Goal: Information Seeking & Learning: Check status

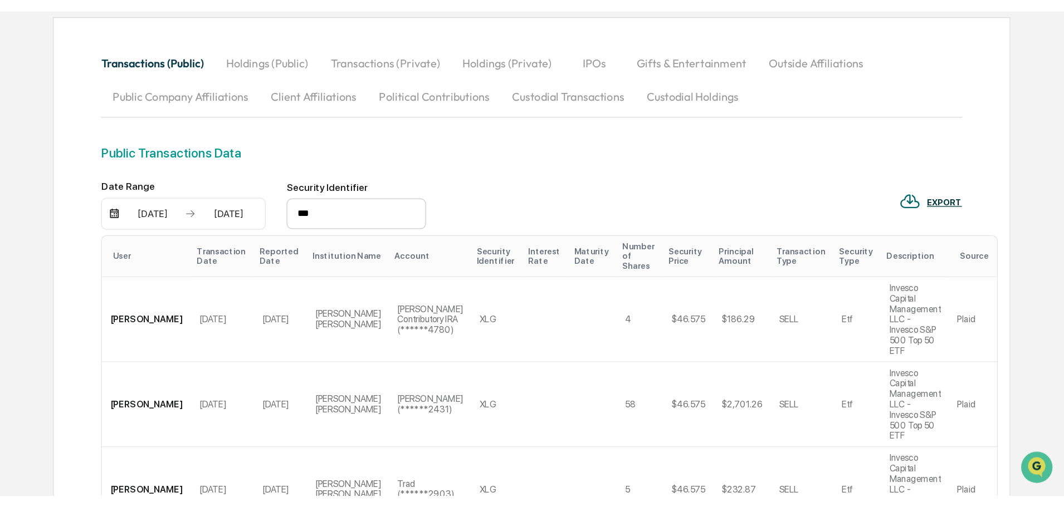
scroll to position [65, 0]
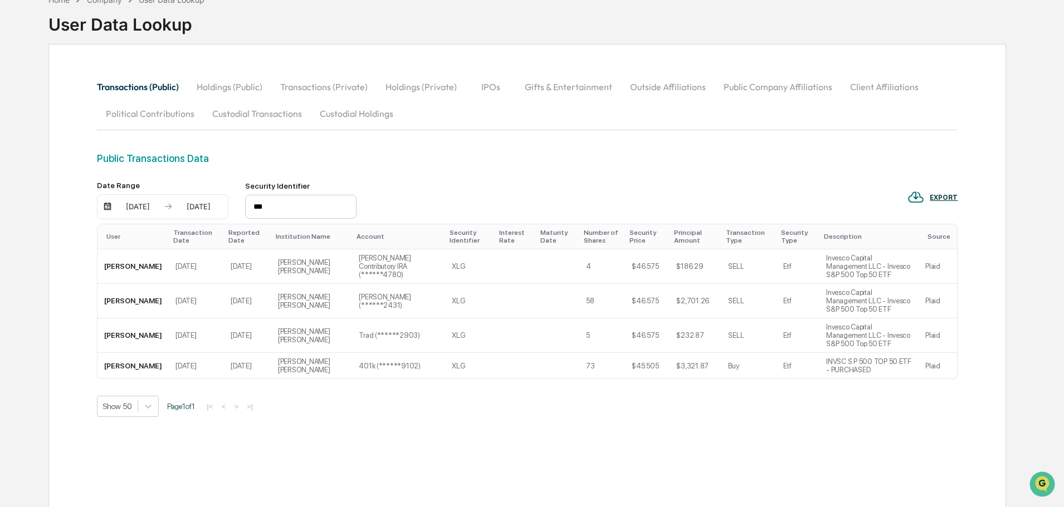
click at [270, 115] on button "Custodial Transactions" at bounding box center [257, 113] width 108 height 27
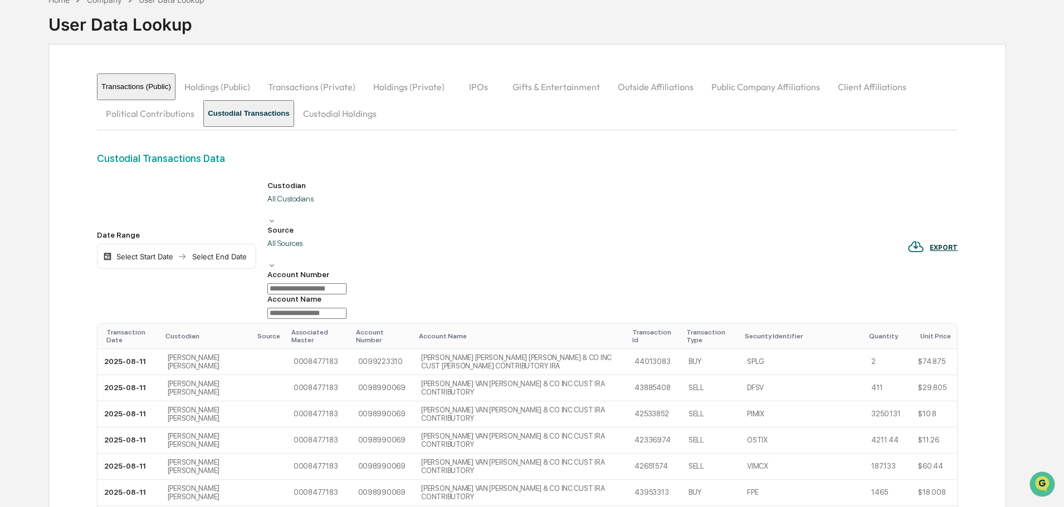
click at [138, 252] on div "Select Start Date" at bounding box center [144, 256] width 61 height 9
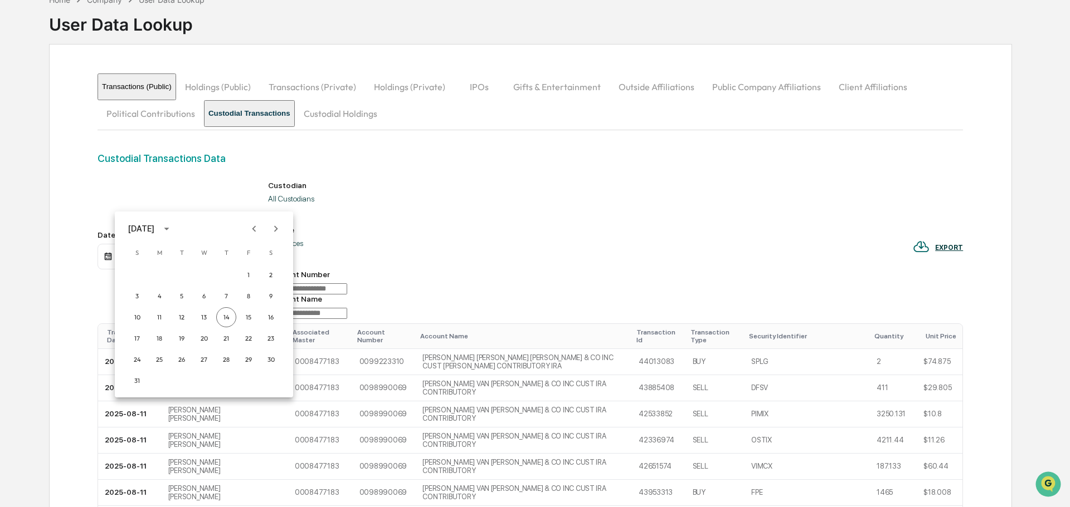
click at [256, 223] on icon "Previous month" at bounding box center [254, 229] width 12 height 12
click at [177, 322] on button "15" at bounding box center [182, 318] width 20 height 20
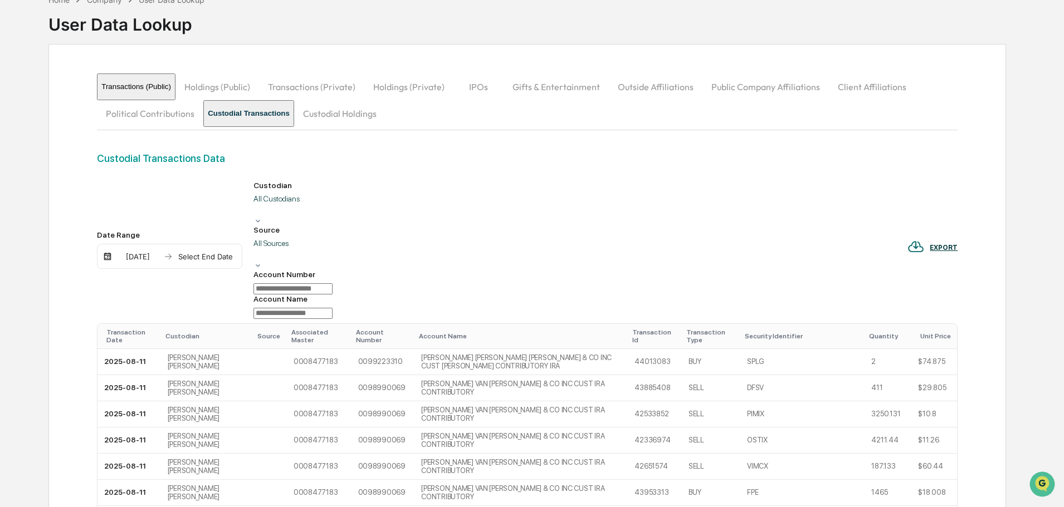
click at [208, 252] on div "Select End Date" at bounding box center [205, 256] width 61 height 9
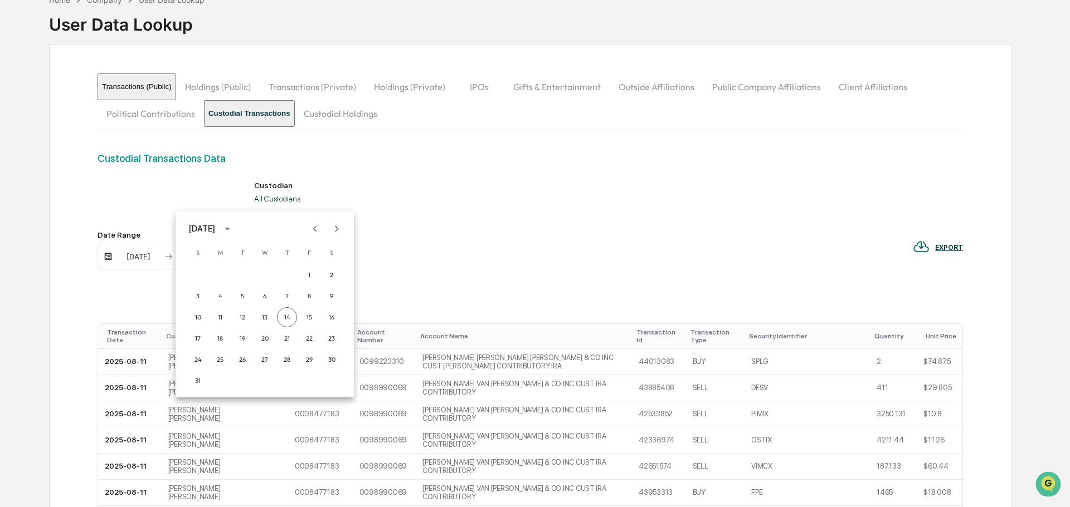
click at [317, 233] on icon "Previous month" at bounding box center [315, 229] width 12 height 12
click at [241, 318] on button "15" at bounding box center [242, 318] width 20 height 20
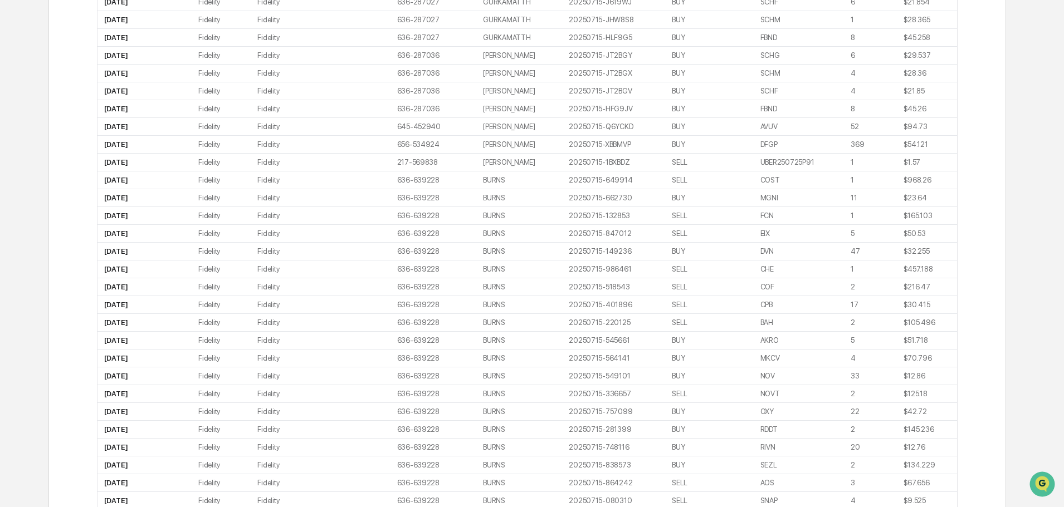
scroll to position [789, 0]
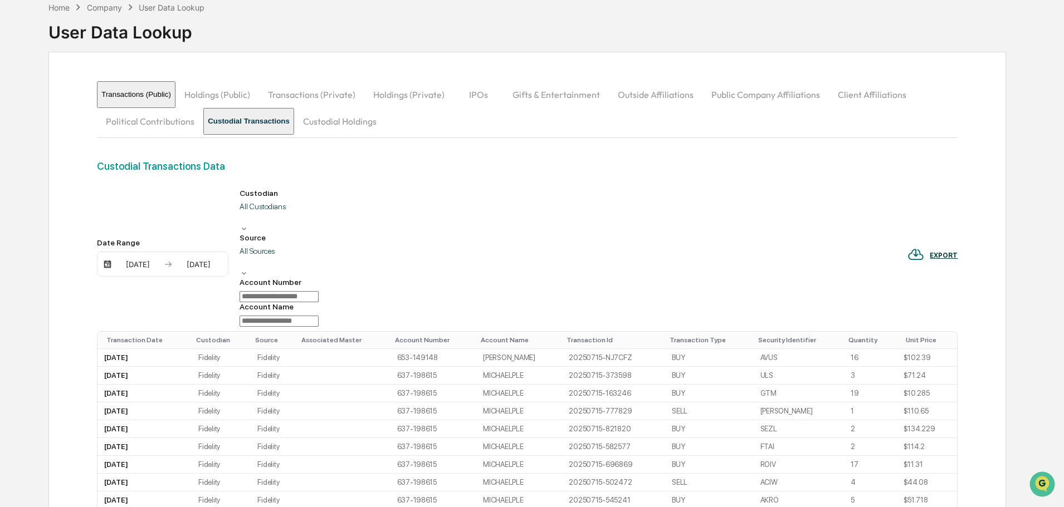
scroll to position [0, 0]
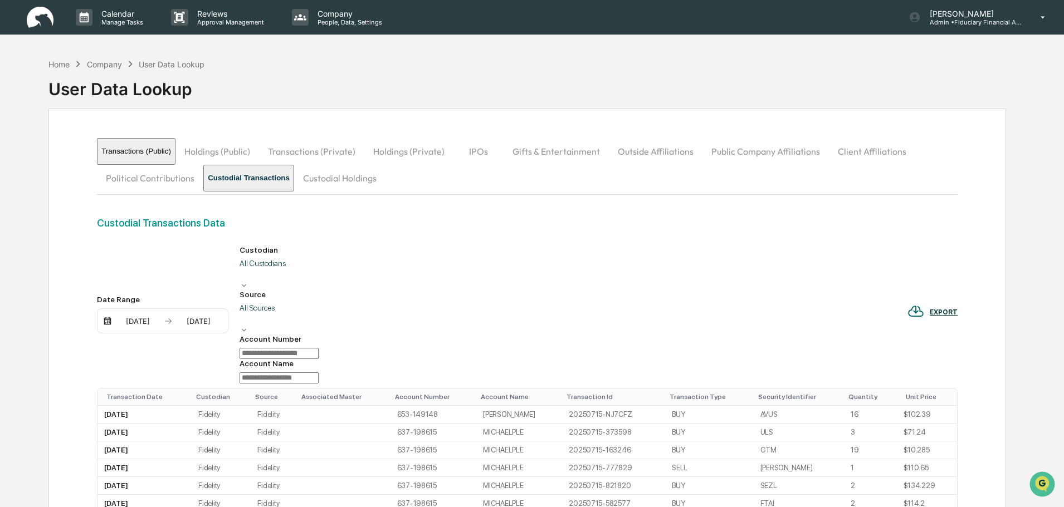
click at [310, 260] on div "Custodian All Custodians" at bounding box center [279, 268] width 79 height 45
click at [308, 265] on div "All Custodians" at bounding box center [279, 270] width 79 height 22
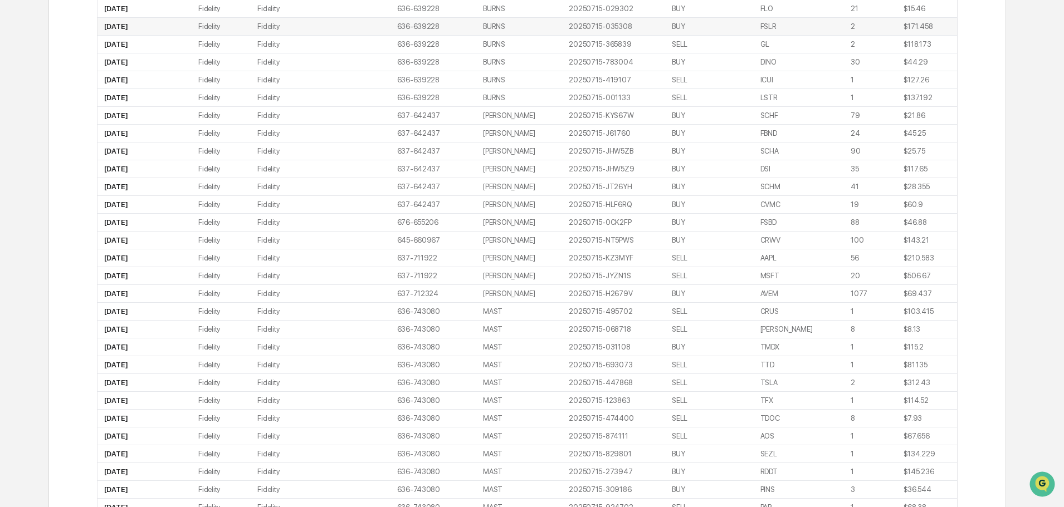
scroll to position [1345, 0]
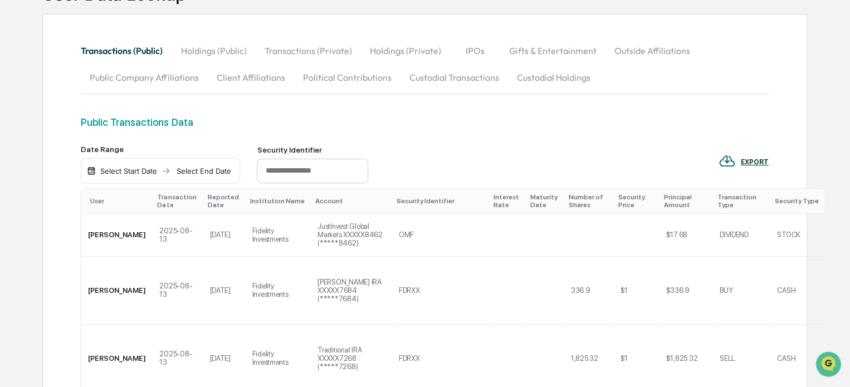
scroll to position [111, 0]
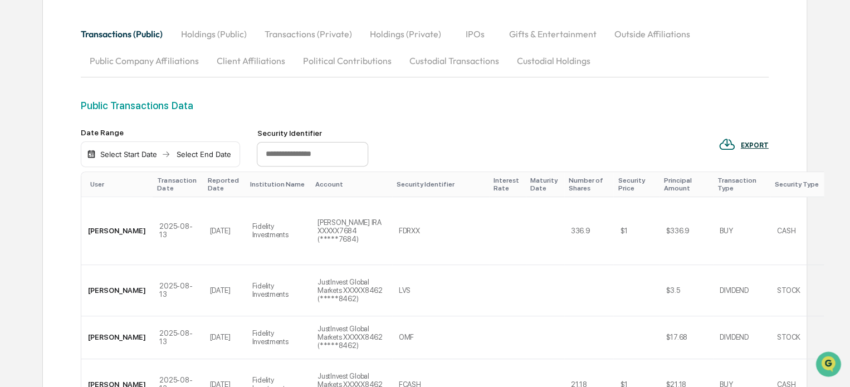
click at [441, 57] on button "Custodial Transactions" at bounding box center [454, 60] width 108 height 27
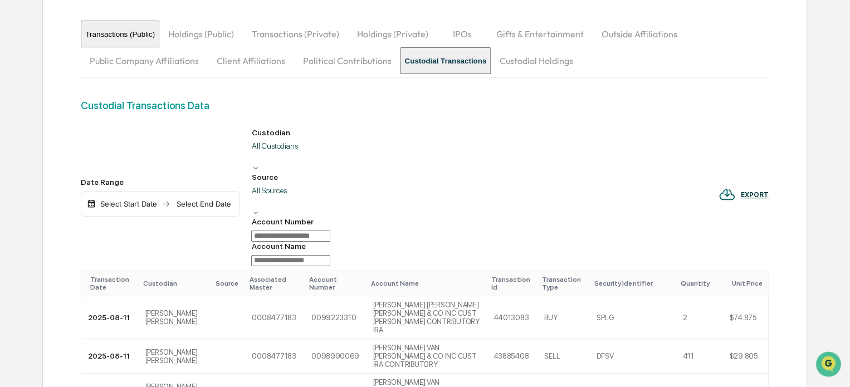
click at [147, 199] on div "Select Start Date" at bounding box center [128, 203] width 61 height 9
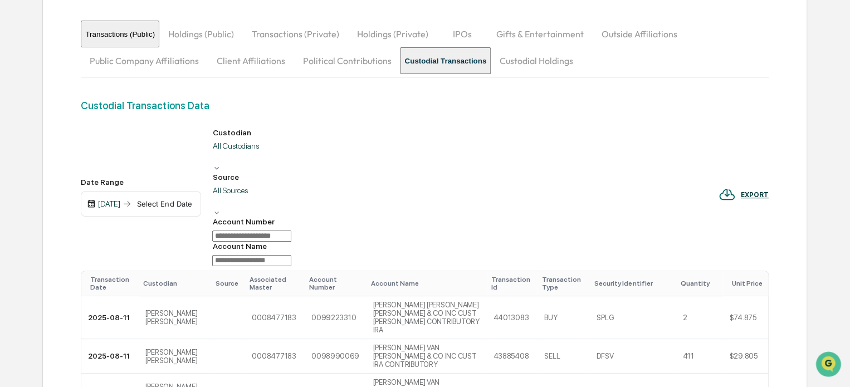
click at [195, 199] on div "Select End Date" at bounding box center [164, 203] width 61 height 9
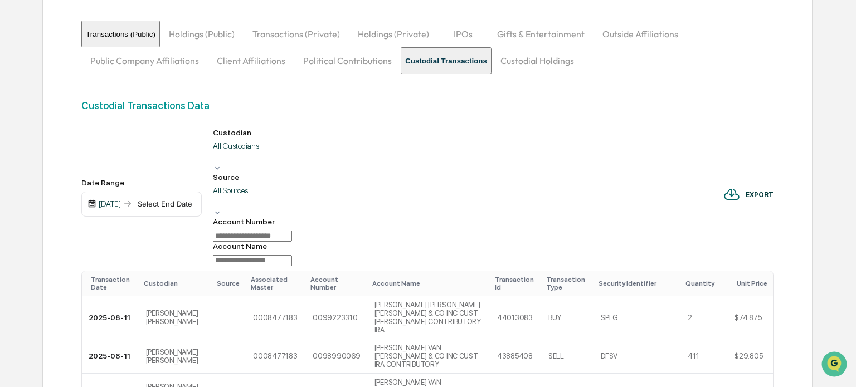
drag, startPoint x: 274, startPoint y: 218, endPoint x: 295, endPoint y: 169, distance: 53.4
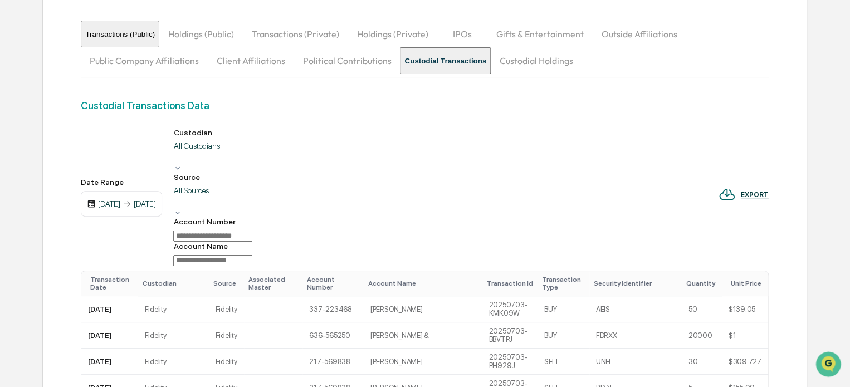
click at [176, 157] on div at bounding box center [175, 157] width 2 height 11
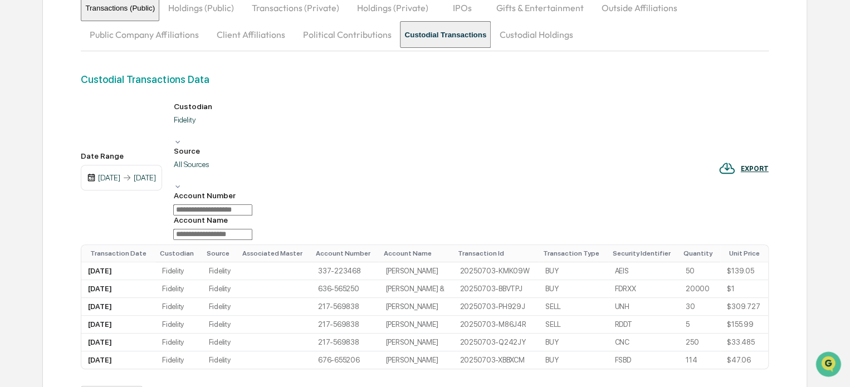
scroll to position [150, 0]
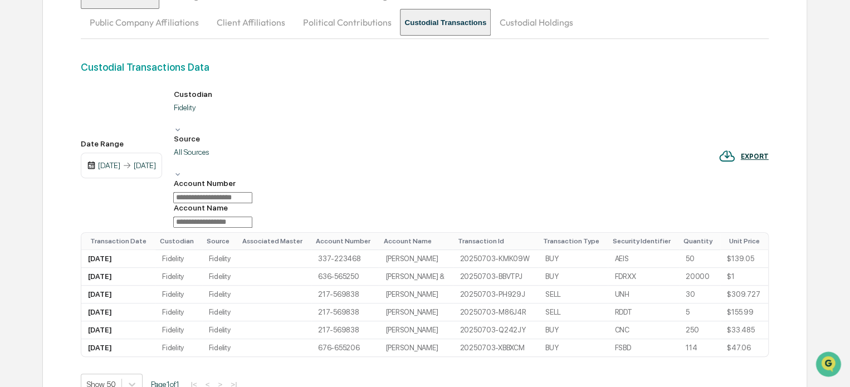
click at [430, 315] on div "Custodial Transactions Data Date Range 07/03/2025 07/03/2025 Custodian Fidelity…" at bounding box center [424, 262] width 687 height 402
click at [252, 106] on div "All Sources" at bounding box center [212, 118] width 79 height 31
click at [252, 148] on div "All Sources" at bounding box center [212, 163] width 79 height 31
click at [176, 113] on div at bounding box center [175, 118] width 2 height 11
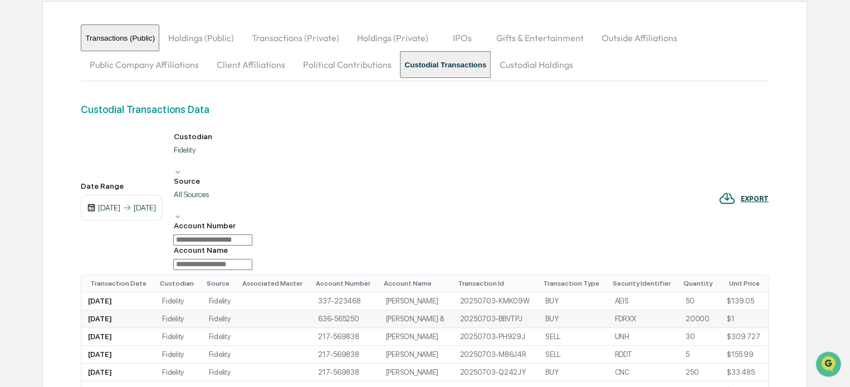
scroll to position [111, 0]
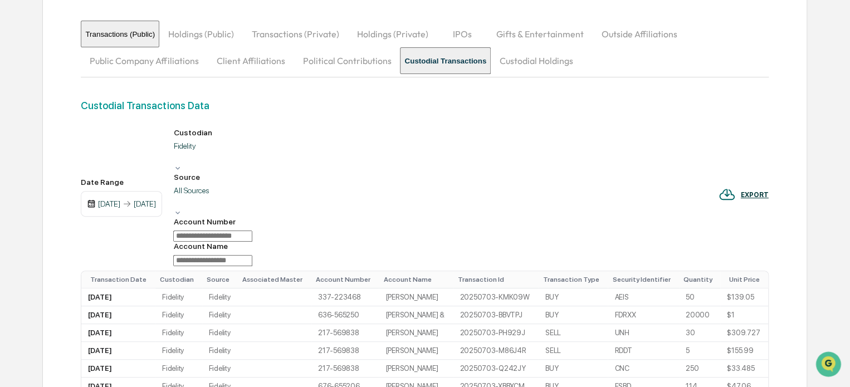
click at [90, 199] on img at bounding box center [91, 203] width 9 height 9
click at [91, 199] on img at bounding box center [91, 203] width 9 height 9
click at [111, 199] on div "07/03/2025" at bounding box center [109, 203] width 22 height 9
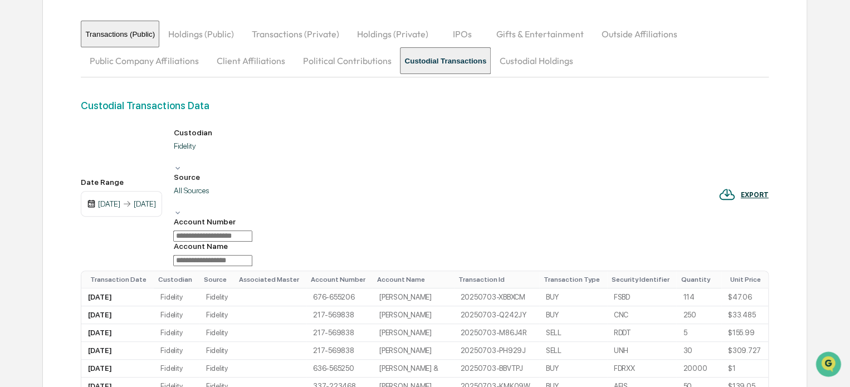
click at [156, 199] on div "07/03/2025" at bounding box center [145, 203] width 22 height 9
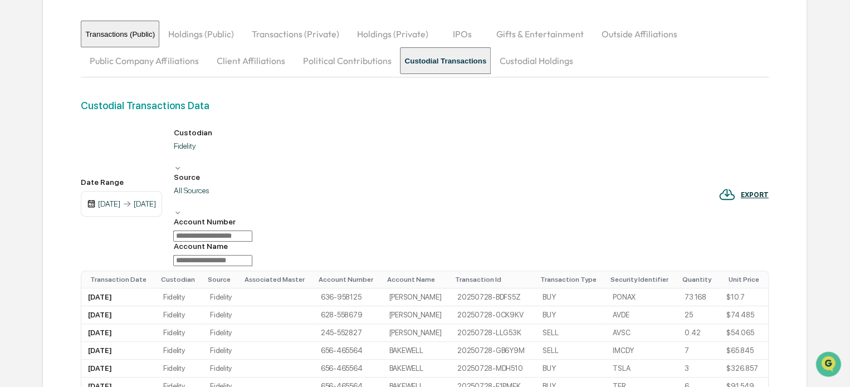
click at [252, 255] on input at bounding box center [212, 260] width 79 height 11
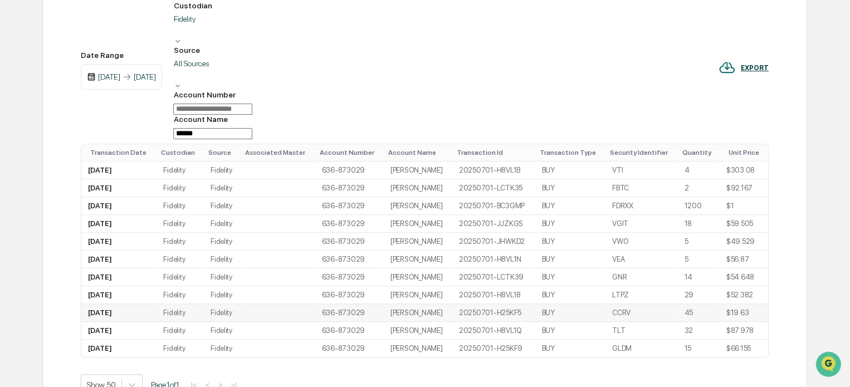
scroll to position [239, 0]
click at [252, 128] on input "******" at bounding box center [212, 133] width 79 height 11
drag, startPoint x: 583, startPoint y: 26, endPoint x: 482, endPoint y: 28, distance: 101.4
click at [252, 28] on div "Custodian Fidelity Source All Sources Account Number Account Name ******" at bounding box center [212, 70] width 79 height 138
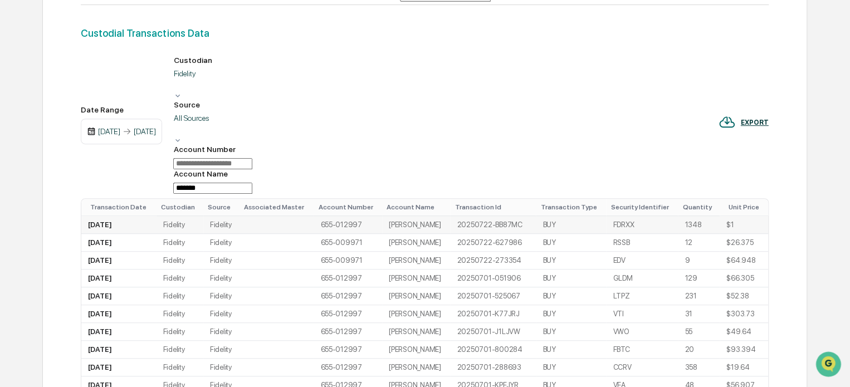
scroll to position [90, 0]
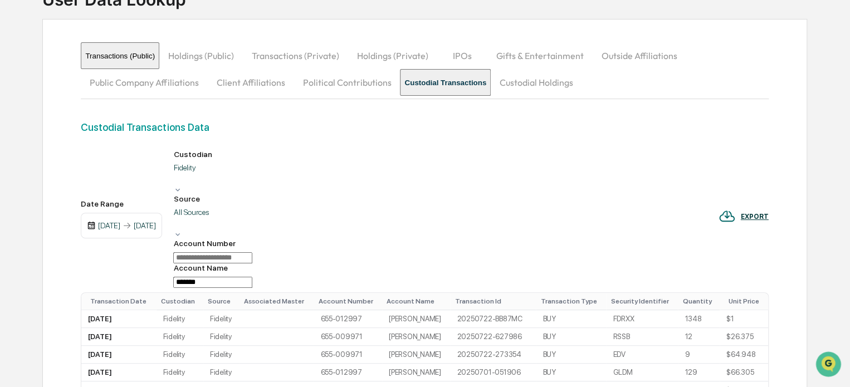
drag, startPoint x: 599, startPoint y: 179, endPoint x: 467, endPoint y: 198, distance: 134.0
drag, startPoint x: 590, startPoint y: 177, endPoint x: 532, endPoint y: 177, distance: 57.9
click at [252, 177] on div "Custodian Fidelity Source All Sources Account Number Account Name *****" at bounding box center [212, 219] width 79 height 138
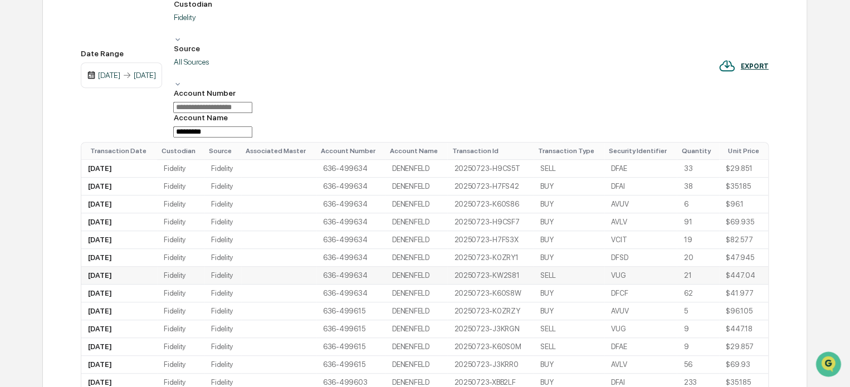
scroll to position [257, 0]
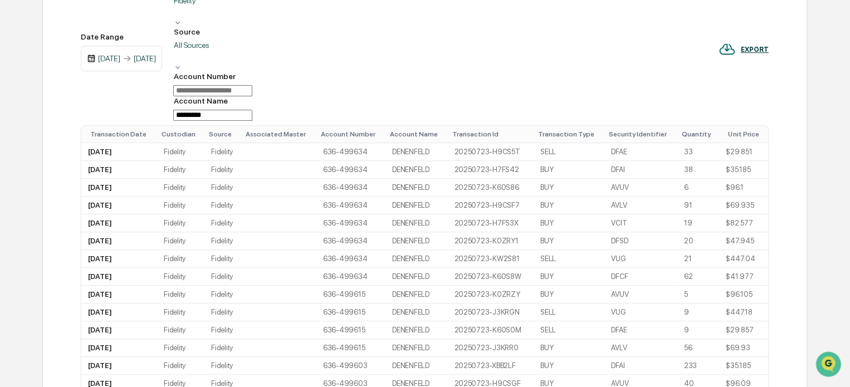
type input "*********"
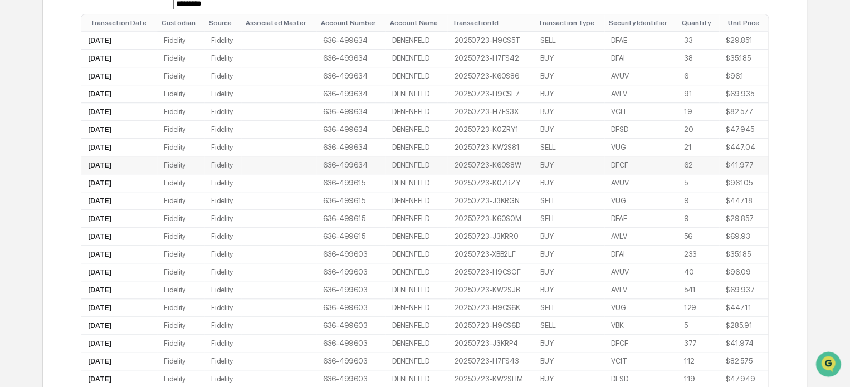
scroll to position [313, 0]
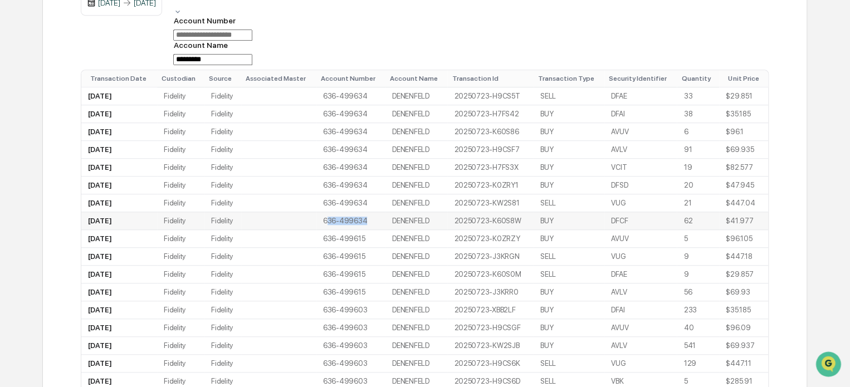
drag, startPoint x: 373, startPoint y: 121, endPoint x: 326, endPoint y: 126, distance: 47.6
click at [326, 212] on td "636-499634" at bounding box center [350, 221] width 69 height 18
click at [366, 212] on td "636-499634" at bounding box center [350, 221] width 69 height 18
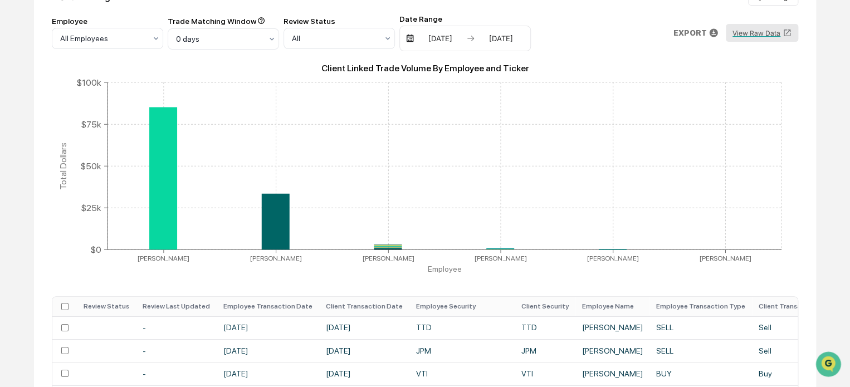
click at [769, 35] on button "View Raw Data" at bounding box center [762, 33] width 72 height 18
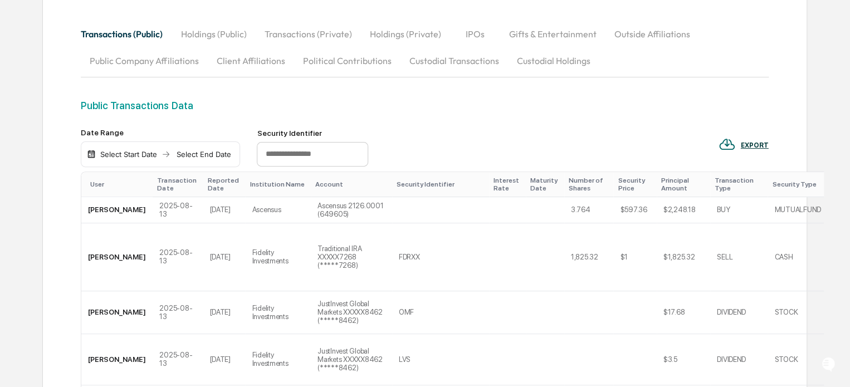
click at [94, 150] on img at bounding box center [91, 154] width 9 height 9
click at [90, 153] on img at bounding box center [91, 154] width 9 height 9
click at [151, 152] on div "Select Start Date" at bounding box center [128, 154] width 61 height 9
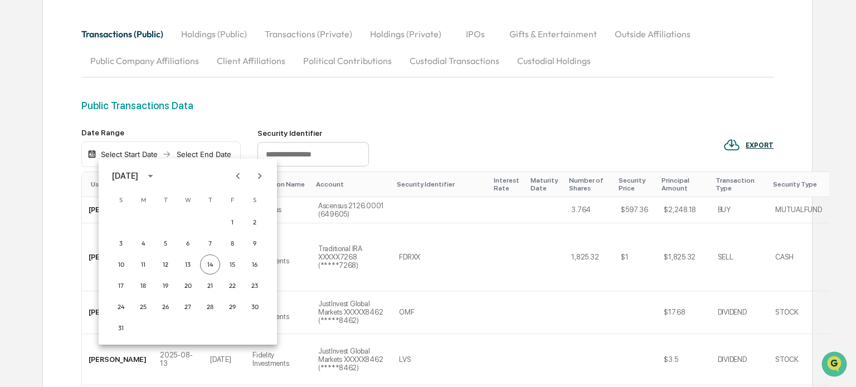
click at [245, 176] on button "Previous month" at bounding box center [237, 175] width 21 height 21
drag, startPoint x: 168, startPoint y: 226, endPoint x: 194, endPoint y: 171, distance: 60.5
click at [168, 225] on button "1" at bounding box center [165, 222] width 20 height 20
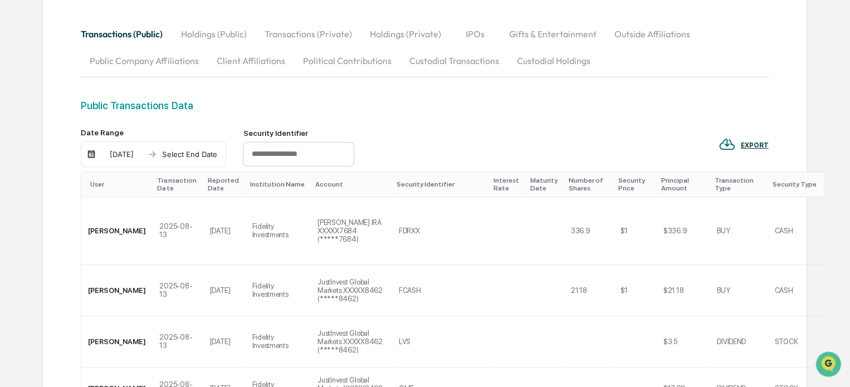
click at [187, 151] on div "Select End Date" at bounding box center [189, 154] width 61 height 9
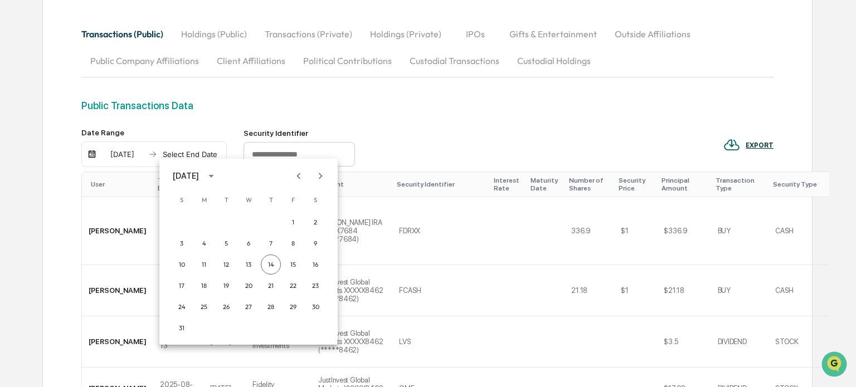
click at [302, 174] on icon "Previous month" at bounding box center [298, 176] width 12 height 12
click at [301, 266] on button "18" at bounding box center [293, 265] width 20 height 20
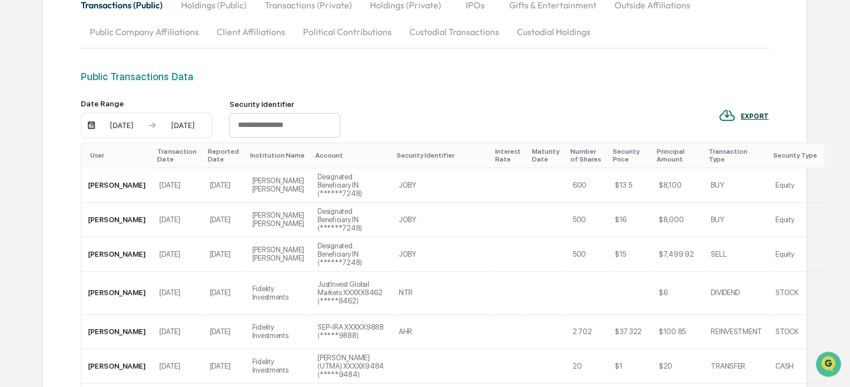
scroll to position [167, 0]
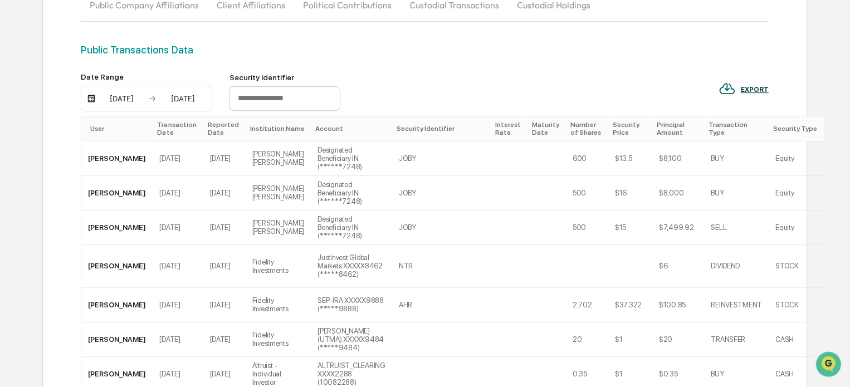
click at [299, 94] on input "text" at bounding box center [284, 98] width 111 height 25
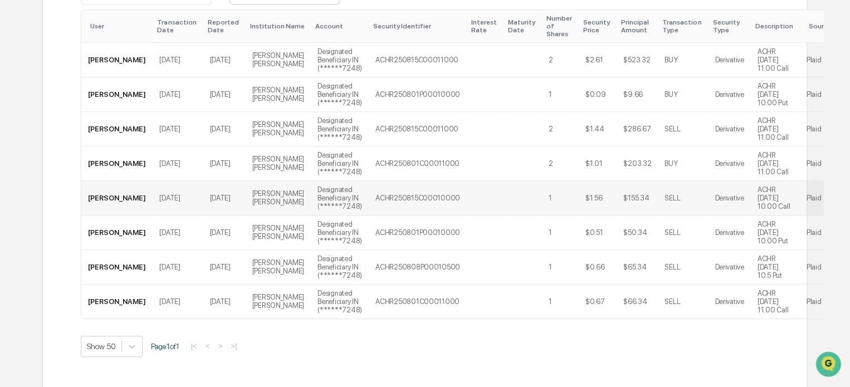
scroll to position [218, 0]
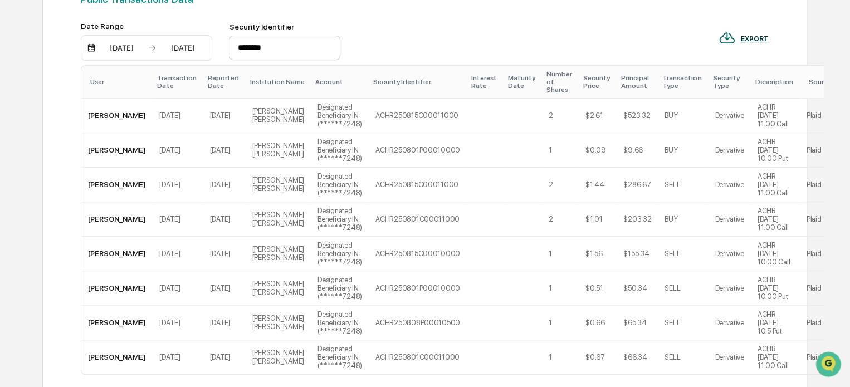
click at [312, 49] on input "********" at bounding box center [284, 48] width 111 height 25
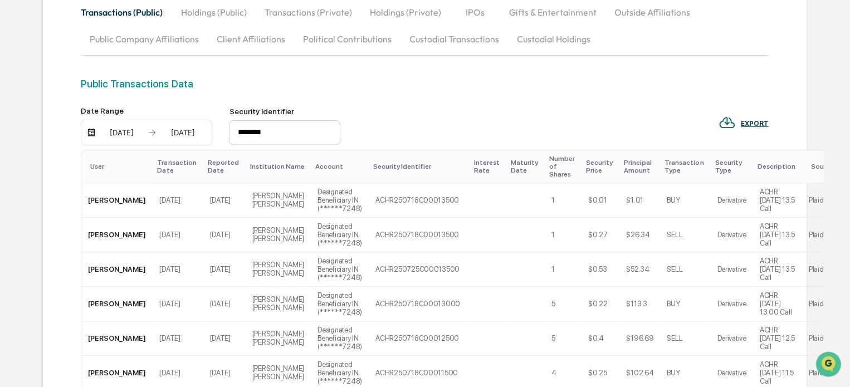
scroll to position [106, 0]
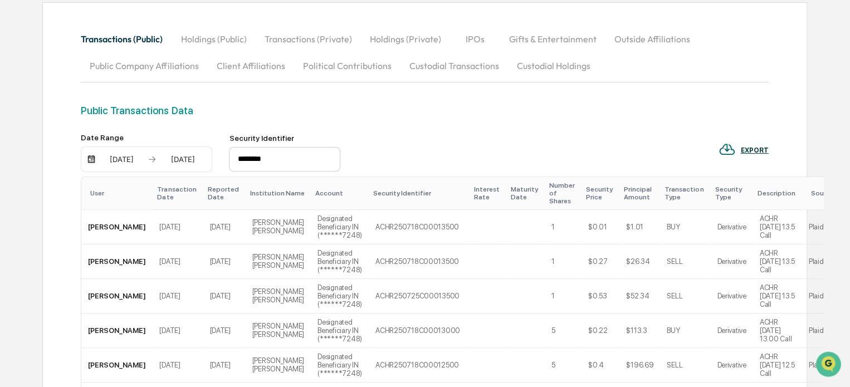
drag, startPoint x: 285, startPoint y: 159, endPoint x: 125, endPoint y: 158, distance: 160.4
click at [125, 158] on div "Date Range 07/01/2025 07/18/2025 Security Identifier ********" at bounding box center [211, 152] width 260 height 39
paste input "**********"
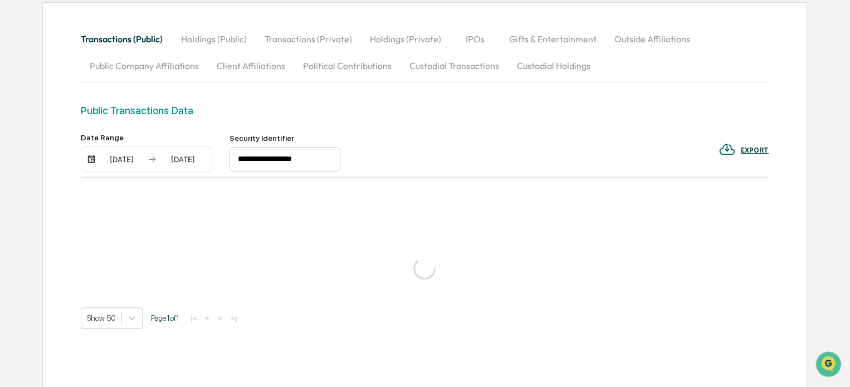
scroll to position [86, 0]
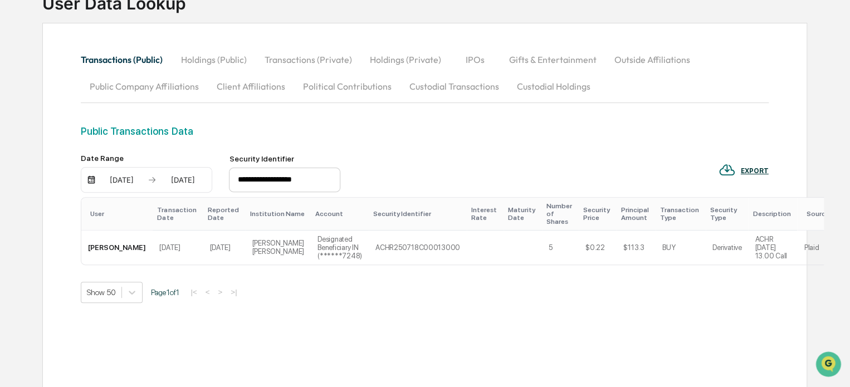
type input "**********"
